Goal: Find contact information

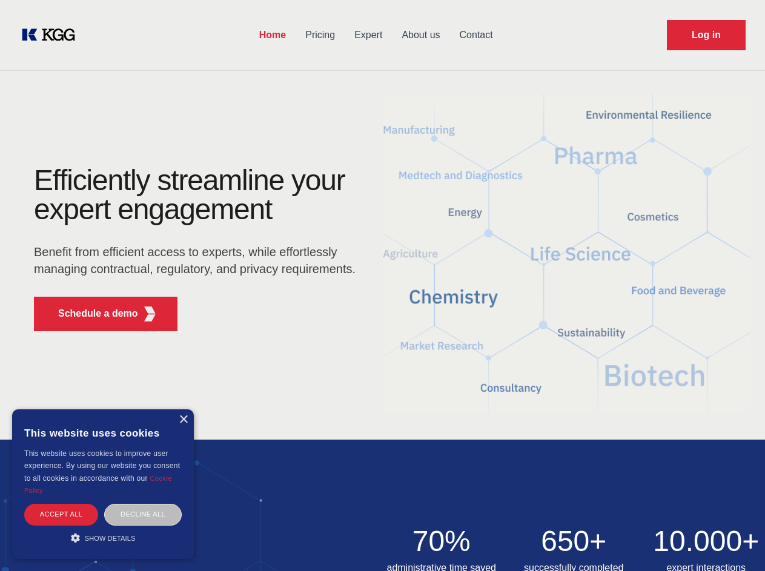
click at [382, 285] on div "Efficiently streamline your expert engagement Benefit from efficient access to …" at bounding box center [199, 253] width 368 height 175
click at [91, 314] on p "Schedule a demo" at bounding box center [98, 314] width 80 height 15
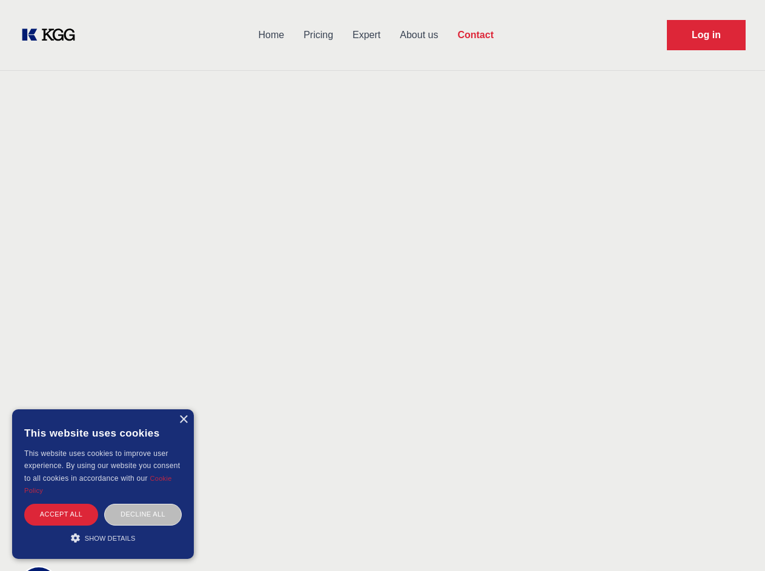
click at [183, 420] on div "× This website uses cookies This website uses cookies to improve user experienc…" at bounding box center [103, 485] width 182 height 150
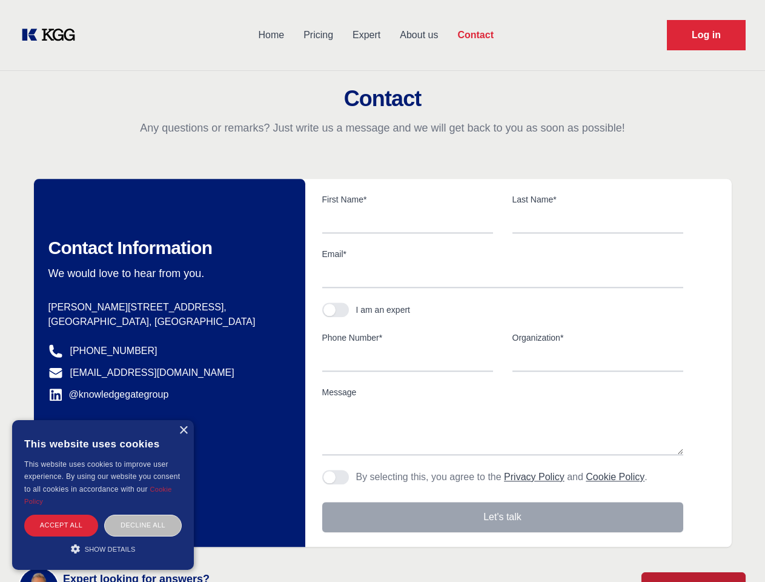
click at [61, 515] on div "Accept all" at bounding box center [61, 525] width 74 height 21
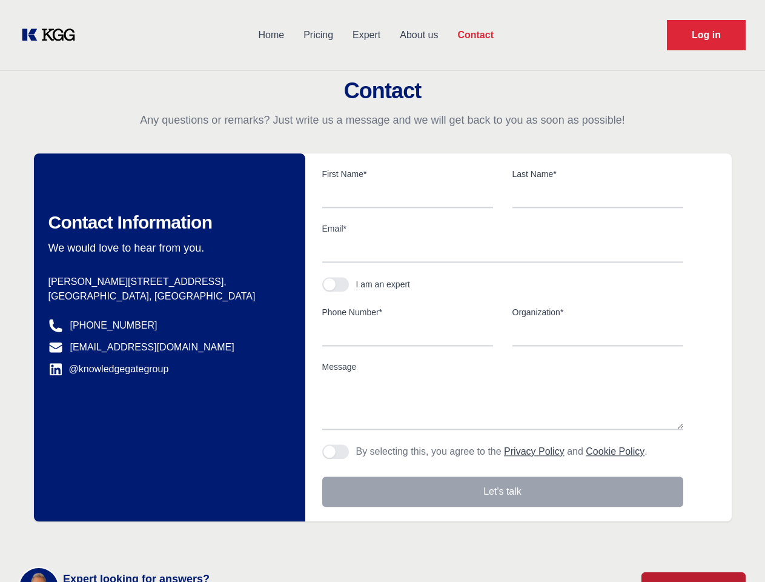
click at [143, 515] on div "Contact Information We would love to hear from you. Postal address [PERSON_NAME…" at bounding box center [170, 337] width 272 height 368
click at [103, 538] on main "Contact Any questions or remarks? Just write us a message and we will get back …" at bounding box center [382, 315] width 765 height 631
